Goal: Information Seeking & Learning: Find specific fact

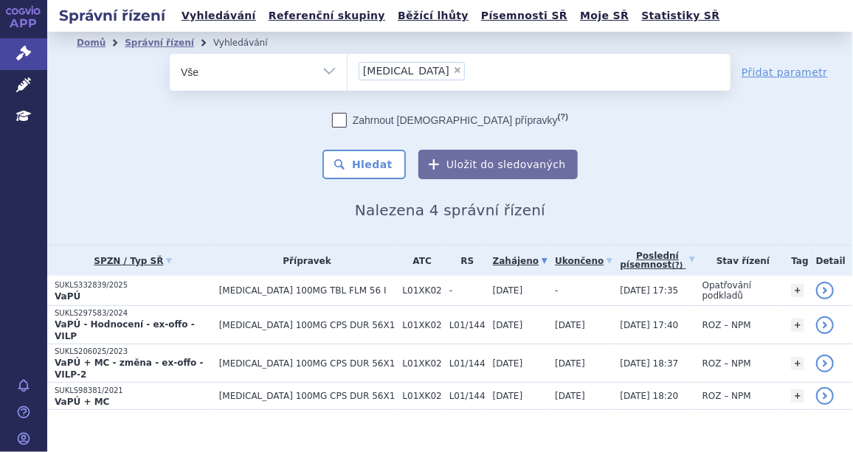
drag, startPoint x: 0, startPoint y: 0, endPoint x: 398, endPoint y: 67, distance: 403.1
click at [453, 67] on span "×" at bounding box center [457, 70] width 9 height 9
click at [347, 67] on select "zejula" at bounding box center [347, 71] width 1 height 37
select select
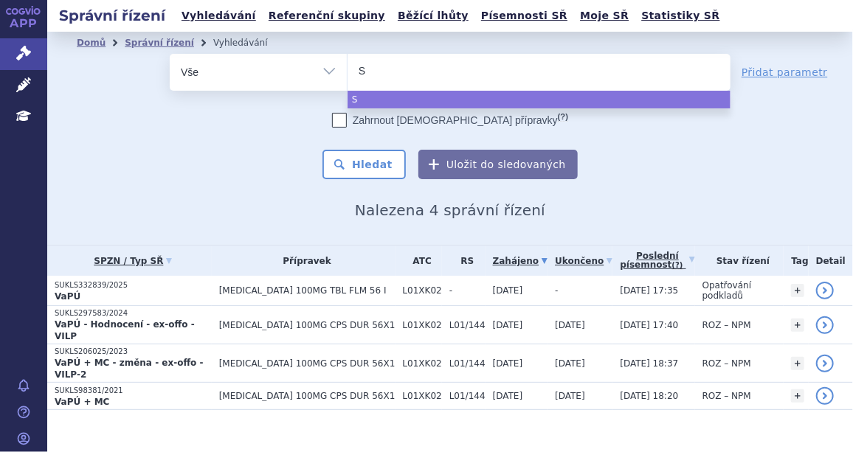
type input "Sa"
type input "Sap"
type input "Saphn"
type input "Saphne"
type input "Saphnelo"
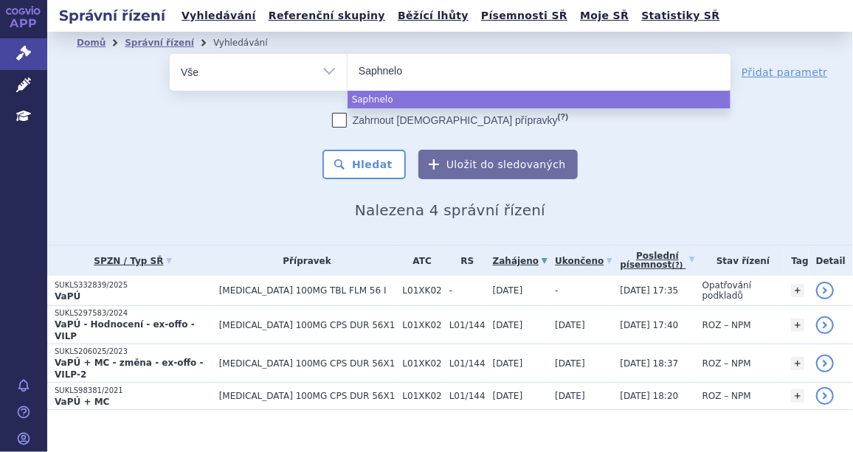
select select "Saphnelo"
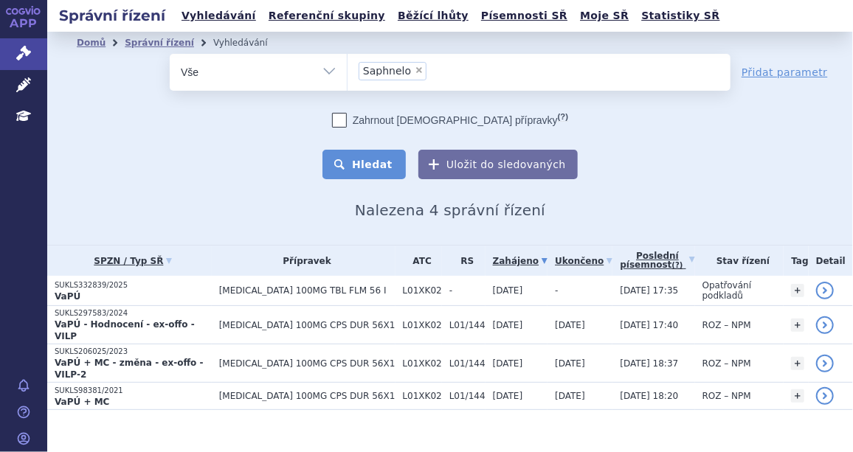
click at [380, 163] on button "Hledat" at bounding box center [363, 165] width 83 height 30
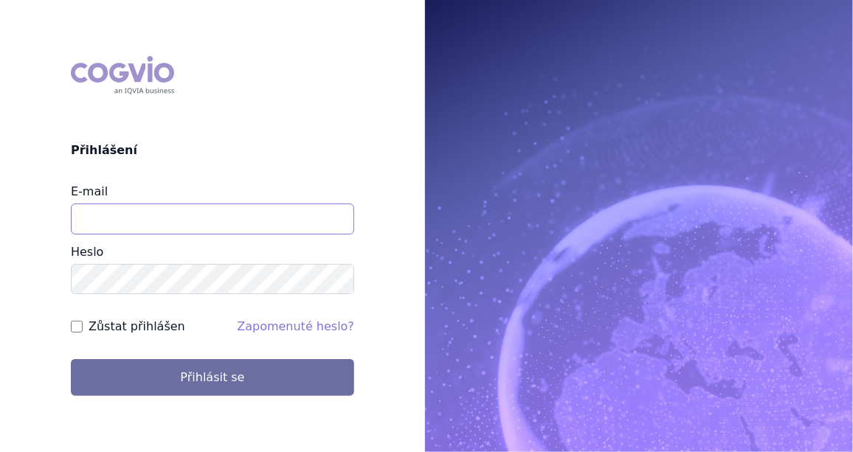
click at [118, 216] on input "E-mail" at bounding box center [212, 219] width 283 height 31
type input "jan.j.krivsky@gsk.com"
click at [78, 326] on input "Zůstat přihlášen" at bounding box center [77, 327] width 12 height 12
checkbox input "true"
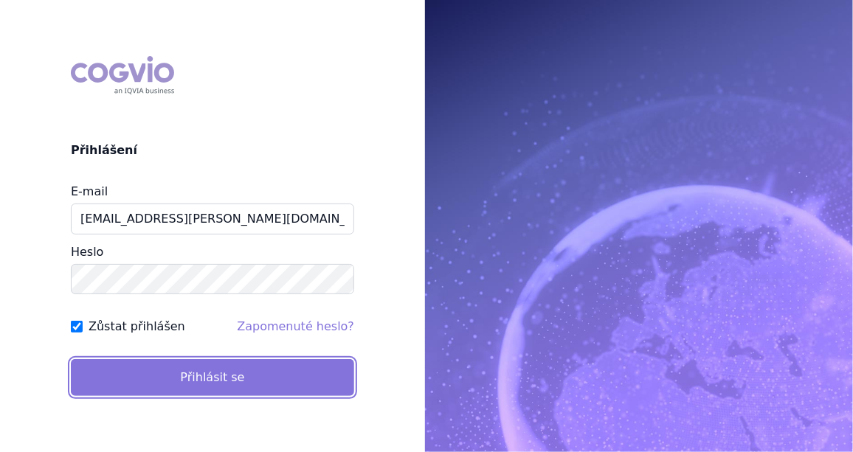
click at [176, 368] on button "Přihlásit se" at bounding box center [212, 377] width 283 height 37
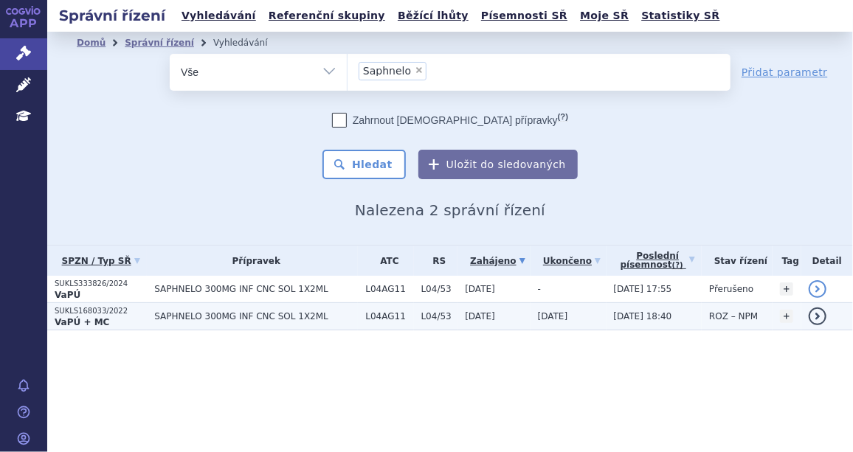
click at [93, 313] on p "SUKLS168033/2022" at bounding box center [101, 311] width 92 height 10
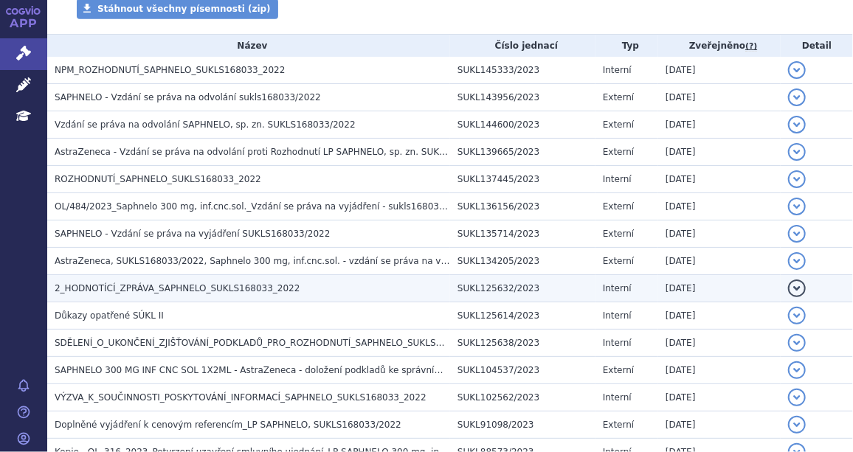
scroll to position [290, 0]
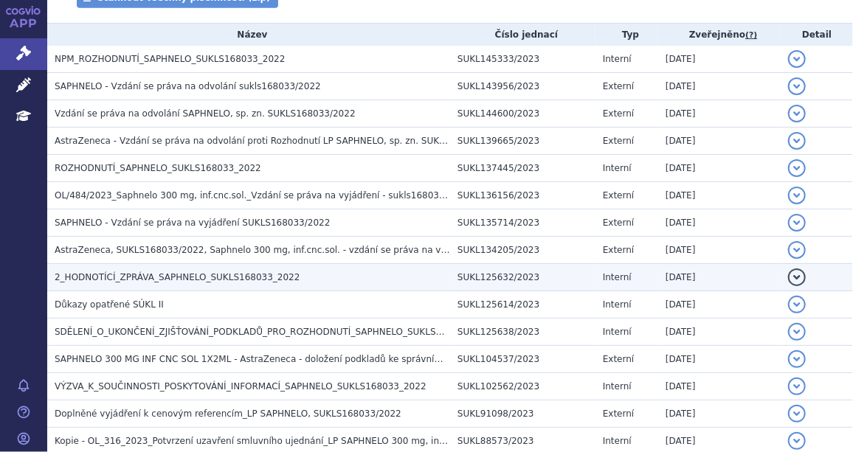
click at [125, 277] on span "2_HODNOTÍCÍ_ZPRÁVA_SAPHNELO_SUKLS168033_2022" at bounding box center [177, 277] width 245 height 10
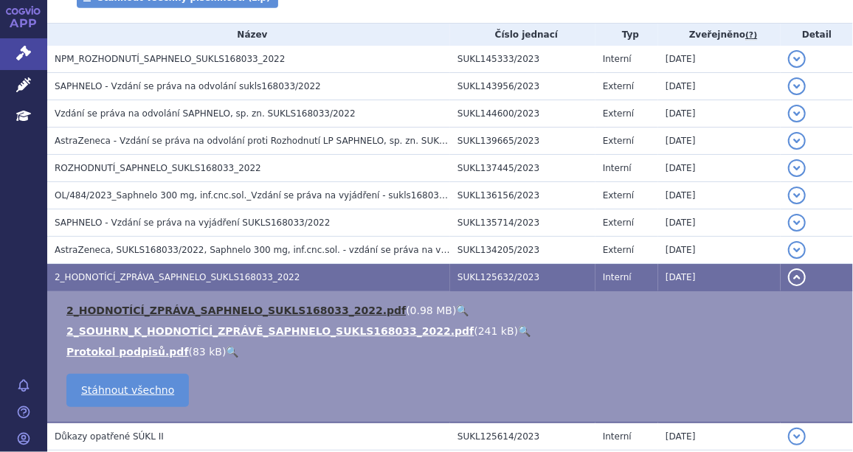
click at [125, 305] on link "2_HODNOTÍCÍ_ZPRÁVA_SAPHNELO_SUKLS168033_2022.pdf" at bounding box center [235, 311] width 339 height 12
